Goal: Task Accomplishment & Management: Manage account settings

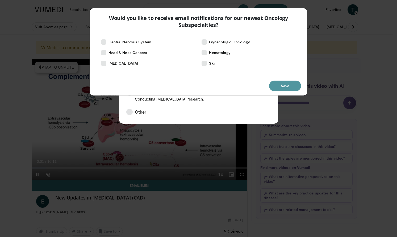
click at [282, 88] on button "Save" at bounding box center [285, 86] width 32 height 11
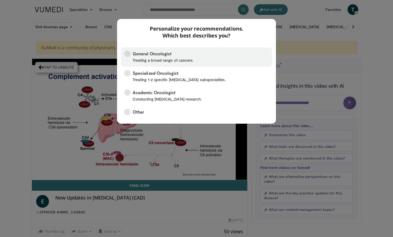
click at [128, 53] on icon at bounding box center [127, 54] width 6 height 6
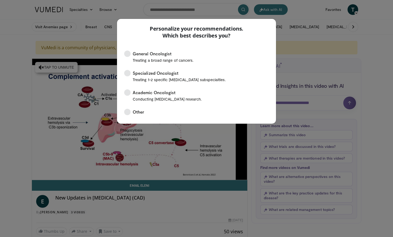
click at [292, 43] on div "Personalize your recommendations. Which best describes you? General Oncologist …" at bounding box center [196, 118] width 393 height 237
click at [64, 66] on div "Personalize your recommendations. Which best describes you? General Oncologist …" at bounding box center [196, 118] width 393 height 237
click at [52, 69] on div "Personalize your recommendations. Which best describes you? General Oncologist …" at bounding box center [196, 118] width 393 height 237
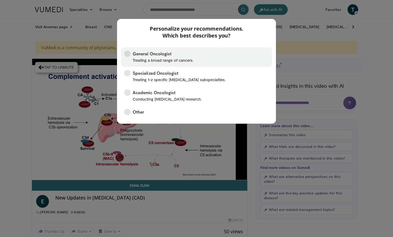
click at [128, 54] on icon at bounding box center [127, 54] width 6 height 6
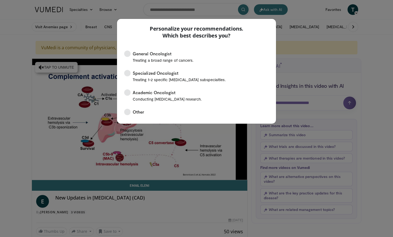
click at [300, 14] on div "Personalize your recommendations. Which best describes you? General Oncologist …" at bounding box center [196, 118] width 393 height 237
